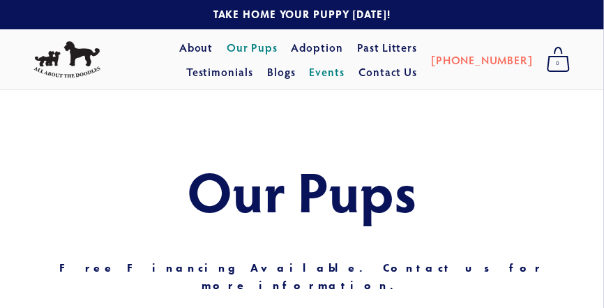
click at [346, 74] on link "Events" at bounding box center [328, 72] width 36 height 25
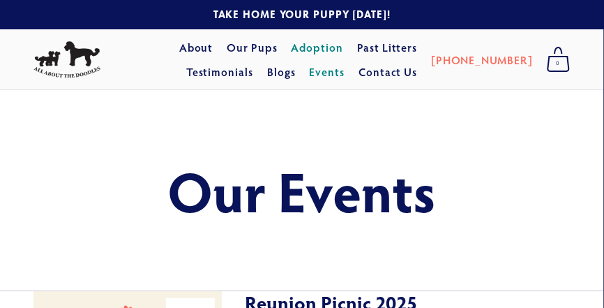
click at [293, 52] on link "Adoption" at bounding box center [318, 47] width 52 height 25
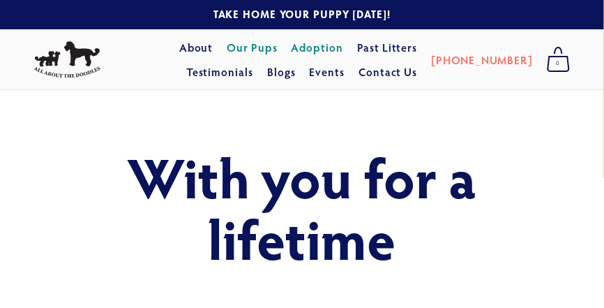
click at [230, 47] on link "Our Pups" at bounding box center [252, 47] width 51 height 25
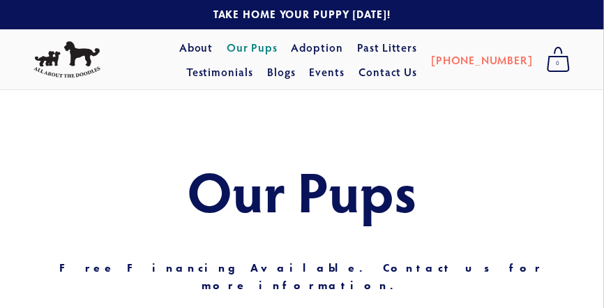
click at [227, 51] on link "Our Pups" at bounding box center [252, 47] width 51 height 25
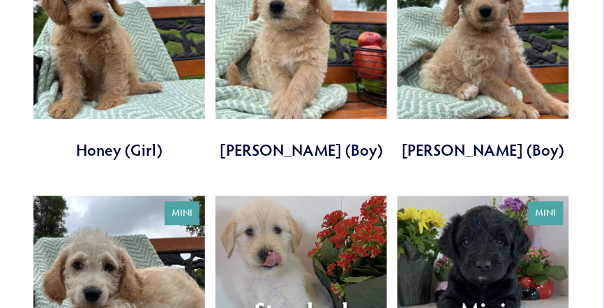
scroll to position [1191, 0]
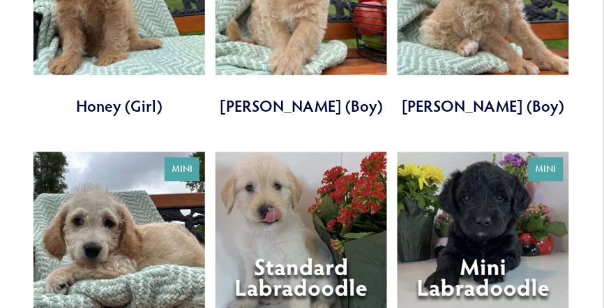
click at [151, 204] on link at bounding box center [120, 259] width 172 height 214
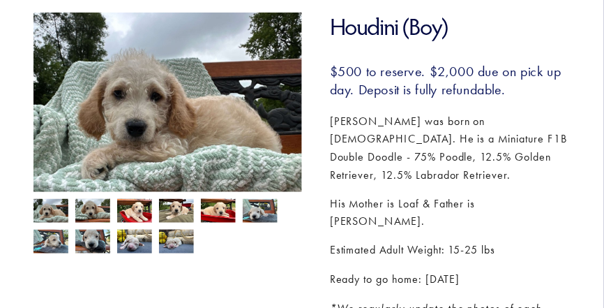
scroll to position [202, 0]
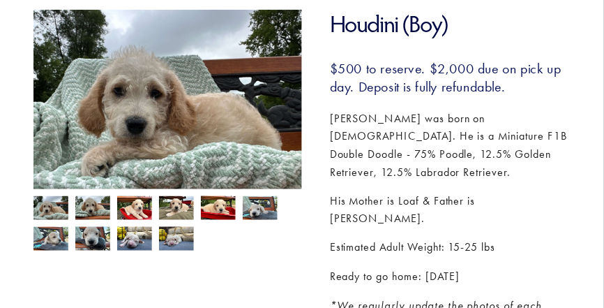
drag, startPoint x: 608, startPoint y: 29, endPoint x: 607, endPoint y: 75, distance: 46.1
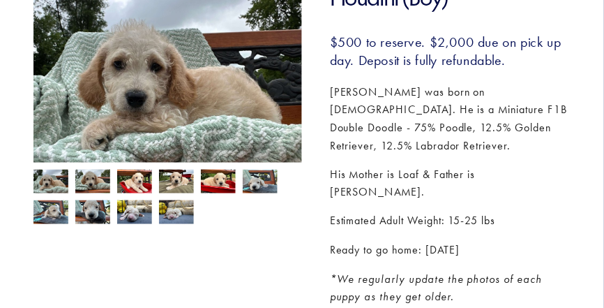
scroll to position [248, 0]
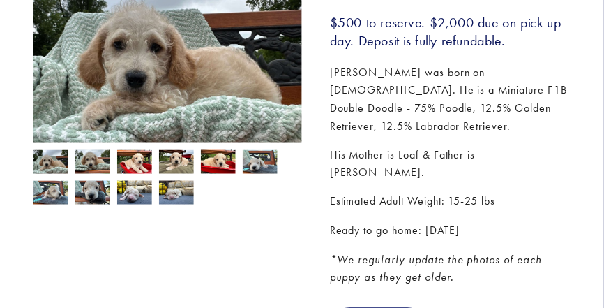
drag, startPoint x: 610, startPoint y: 111, endPoint x: 194, endPoint y: 77, distance: 417.4
click at [194, 77] on img at bounding box center [168, 65] width 269 height 202
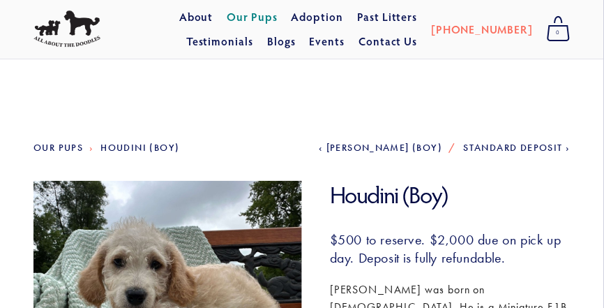
scroll to position [0, 0]
